Goal: Find specific page/section: Find specific page/section

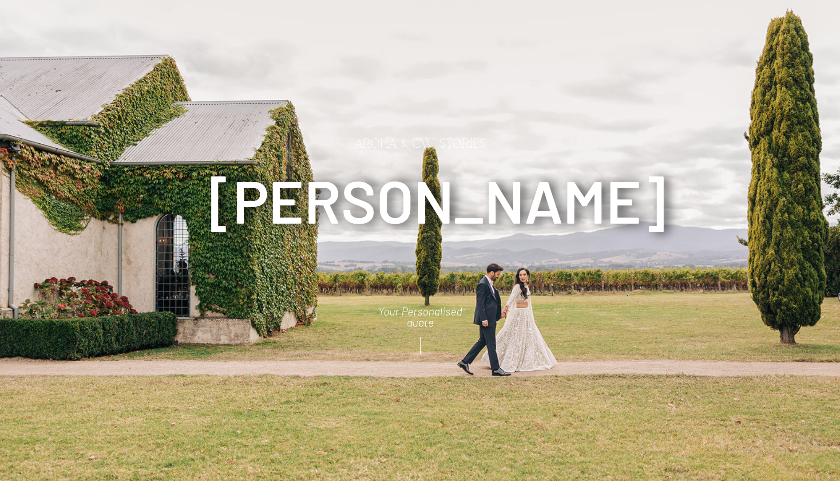
click at [424, 343] on icon at bounding box center [420, 346] width 22 height 24
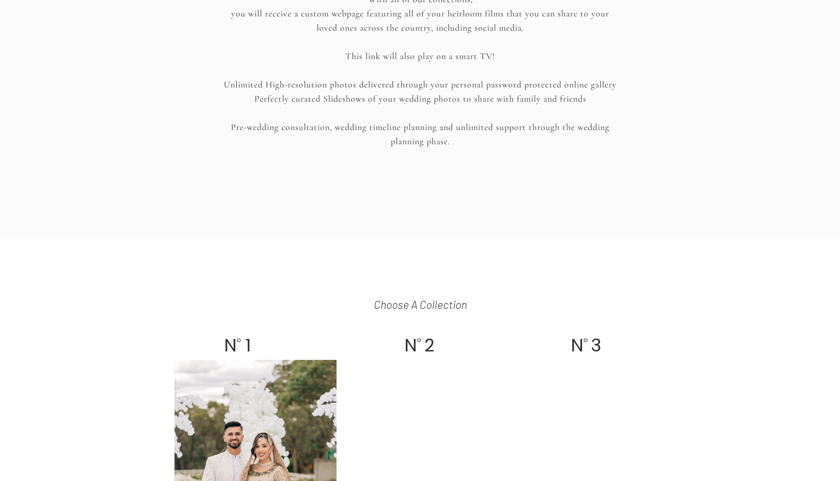
scroll to position [1715, 0]
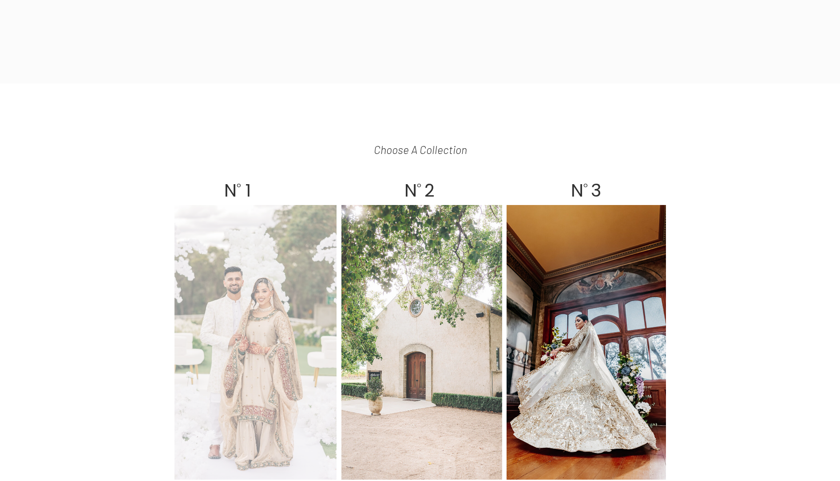
click at [296, 324] on div at bounding box center [256, 342] width 162 height 275
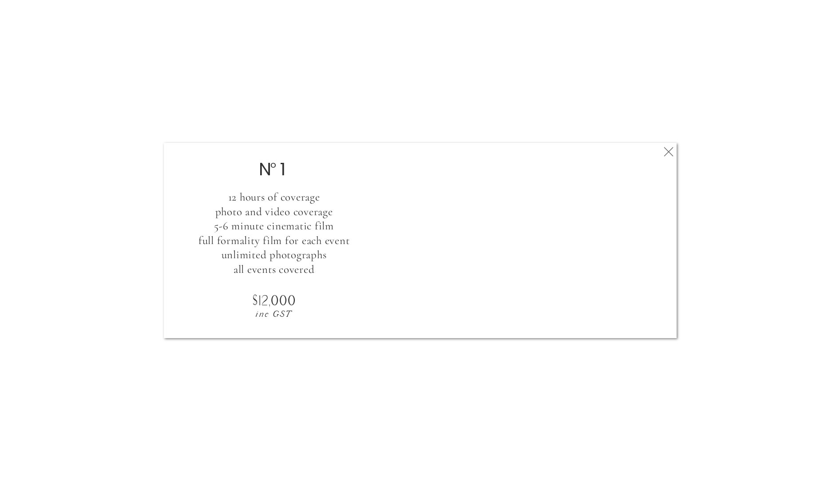
click at [674, 149] on icon at bounding box center [669, 152] width 16 height 18
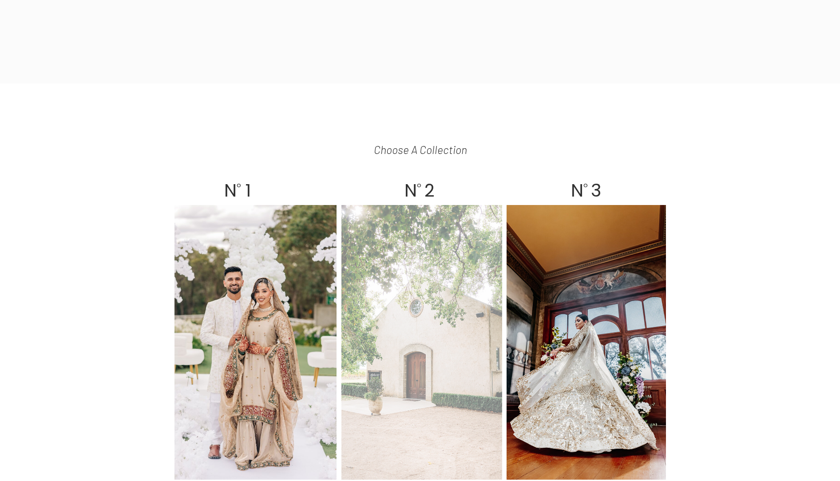
click at [466, 277] on div at bounding box center [421, 342] width 161 height 275
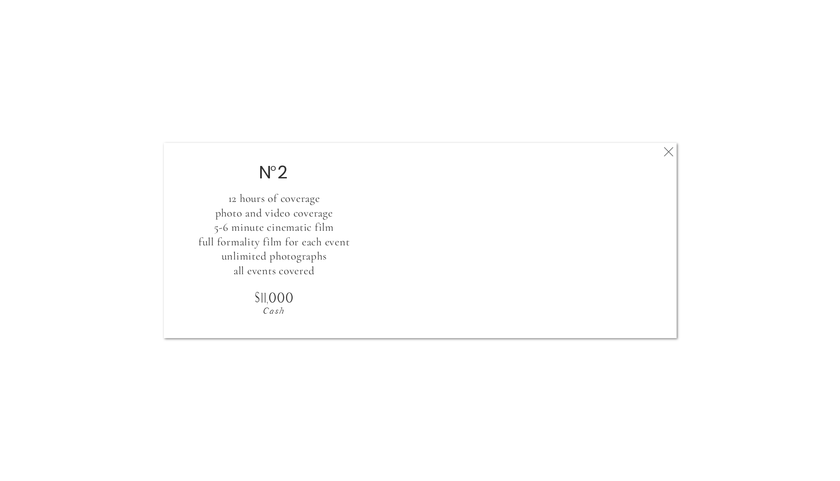
click at [669, 151] on icon at bounding box center [669, 152] width 16 height 18
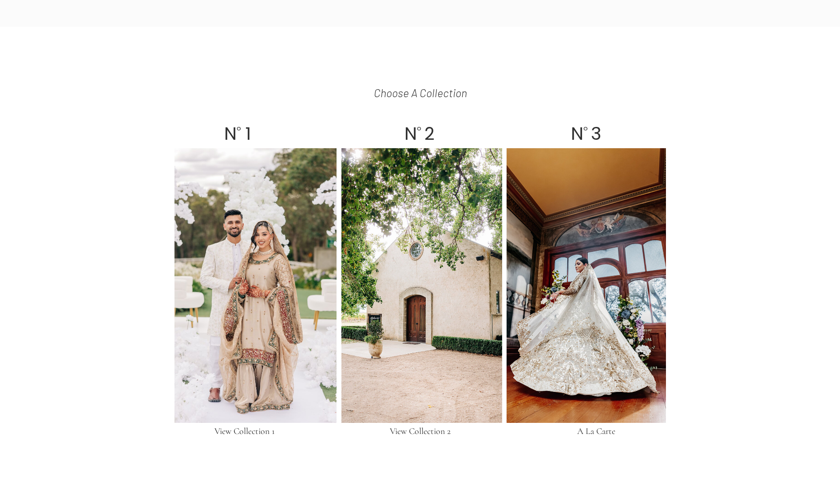
scroll to position [1818, 0]
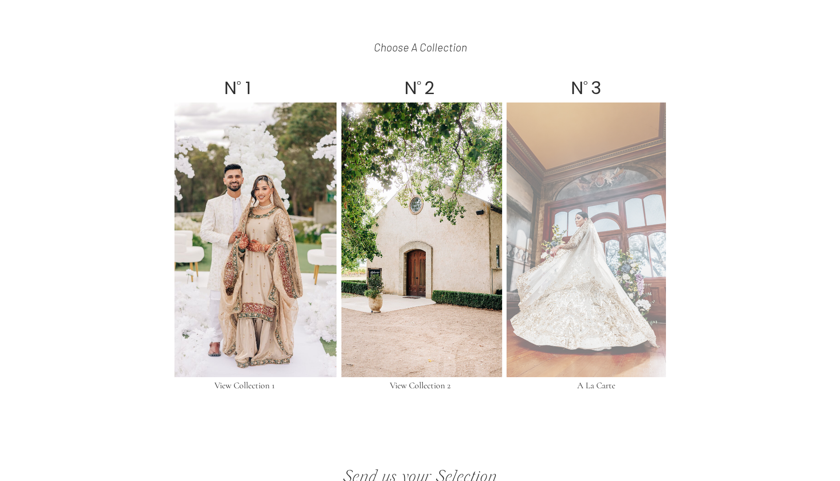
click at [568, 289] on div at bounding box center [586, 240] width 159 height 275
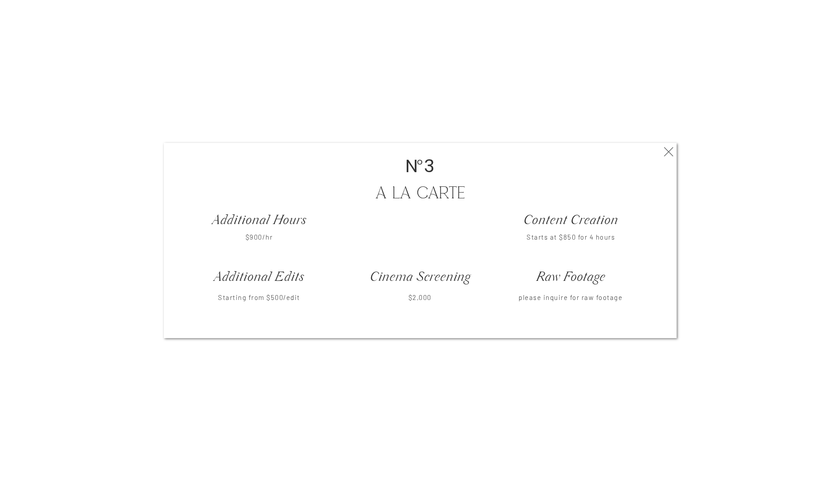
click at [670, 149] on icon at bounding box center [669, 152] width 16 height 18
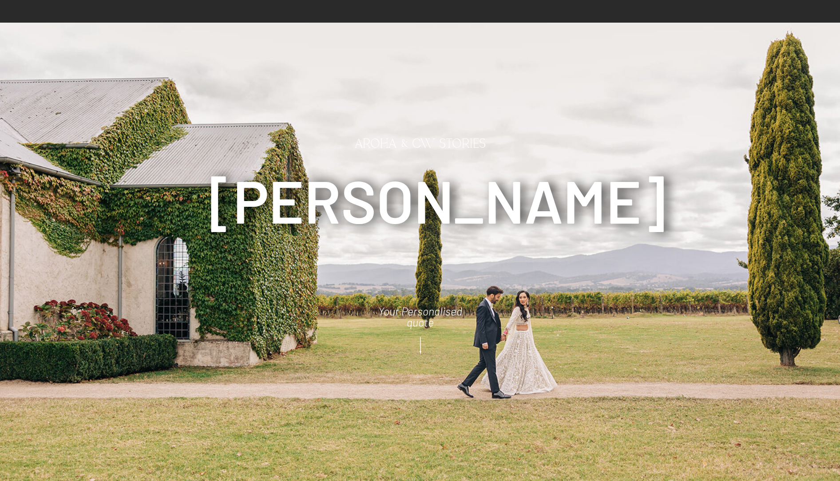
scroll to position [45, 0]
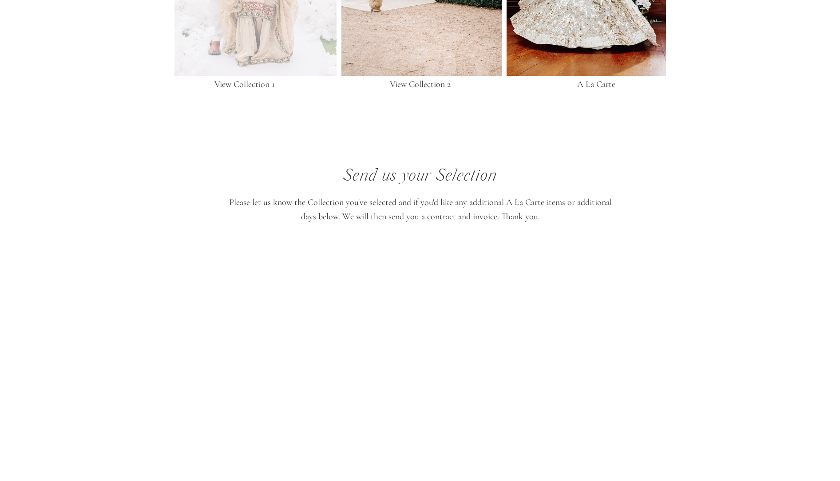
scroll to position [1900, 0]
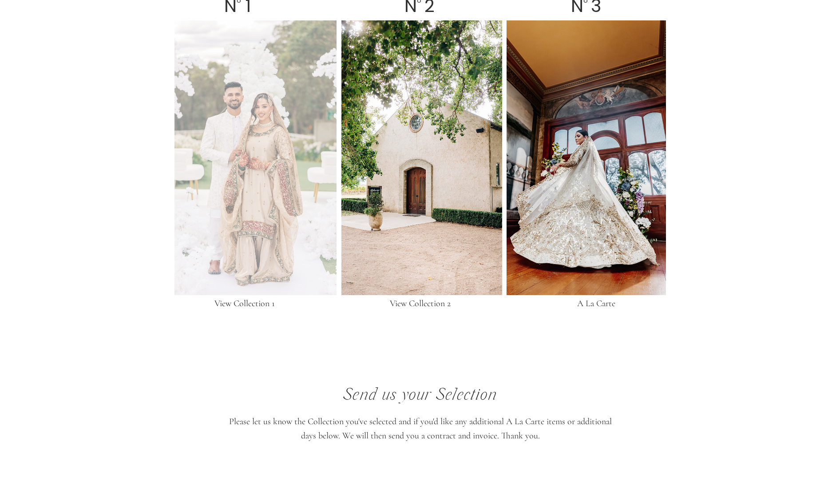
click at [278, 146] on div at bounding box center [256, 157] width 162 height 275
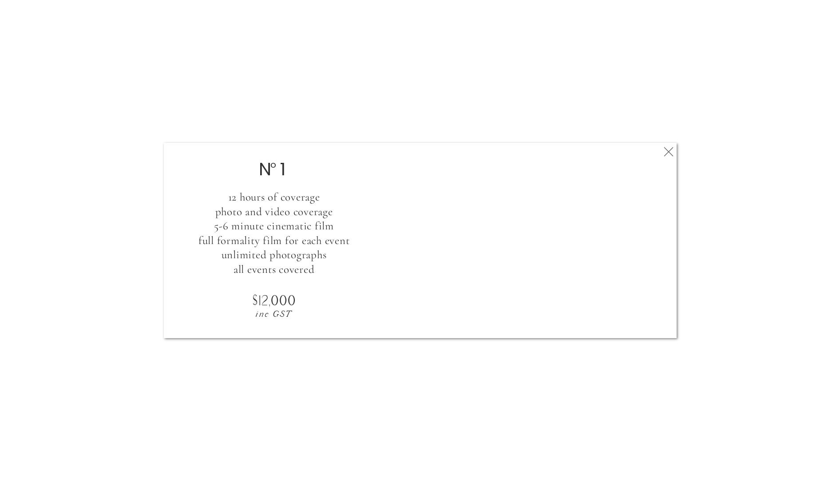
drag, startPoint x: 668, startPoint y: 151, endPoint x: 658, endPoint y: 158, distance: 12.7
click at [668, 151] on polygon at bounding box center [668, 151] width 9 height 9
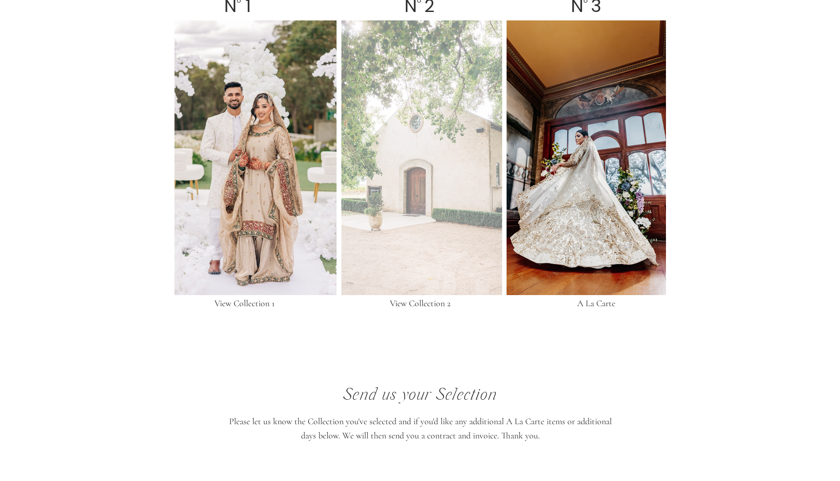
click at [446, 221] on div at bounding box center [421, 157] width 161 height 275
